Goal: Information Seeking & Learning: Learn about a topic

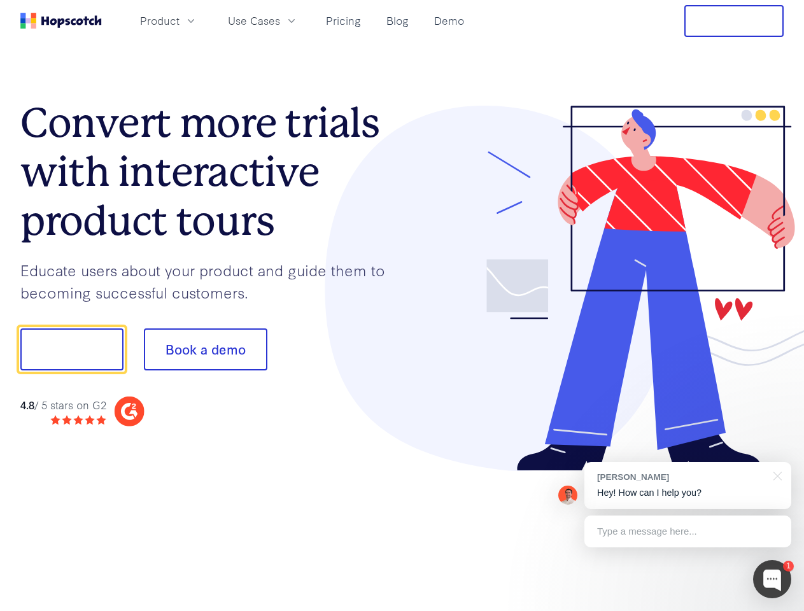
click at [403, 306] on div at bounding box center [594, 289] width 382 height 366
click at [180, 20] on span "Product" at bounding box center [159, 21] width 39 height 16
click at [280, 20] on span "Use Cases" at bounding box center [254, 21] width 52 height 16
click at [734, 21] on button "Free Trial" at bounding box center [734, 21] width 99 height 32
click at [71, 350] on button "Show me!" at bounding box center [71, 350] width 103 height 42
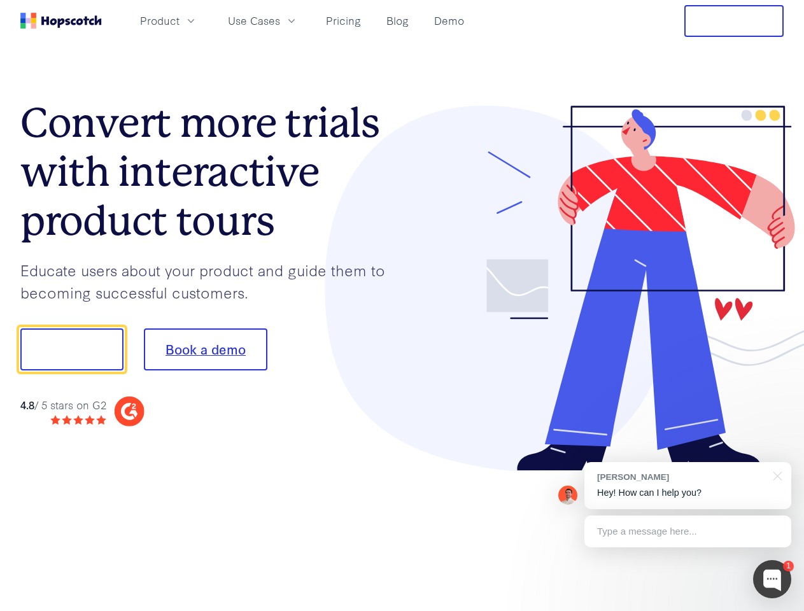
click at [205, 350] on button "Book a demo" at bounding box center [206, 350] width 124 height 42
click at [773, 580] on div at bounding box center [772, 579] width 38 height 38
click at [688, 486] on div "[PERSON_NAME] Hey! How can I help you?" at bounding box center [688, 485] width 207 height 47
click at [776, 611] on div "1 [PERSON_NAME] Hey! How can I help you? Type a message here... Free live chat …" at bounding box center [402, 611] width 804 height 0
click at [688, 532] on div at bounding box center [672, 348] width 239 height 425
